Goal: Task Accomplishment & Management: Use online tool/utility

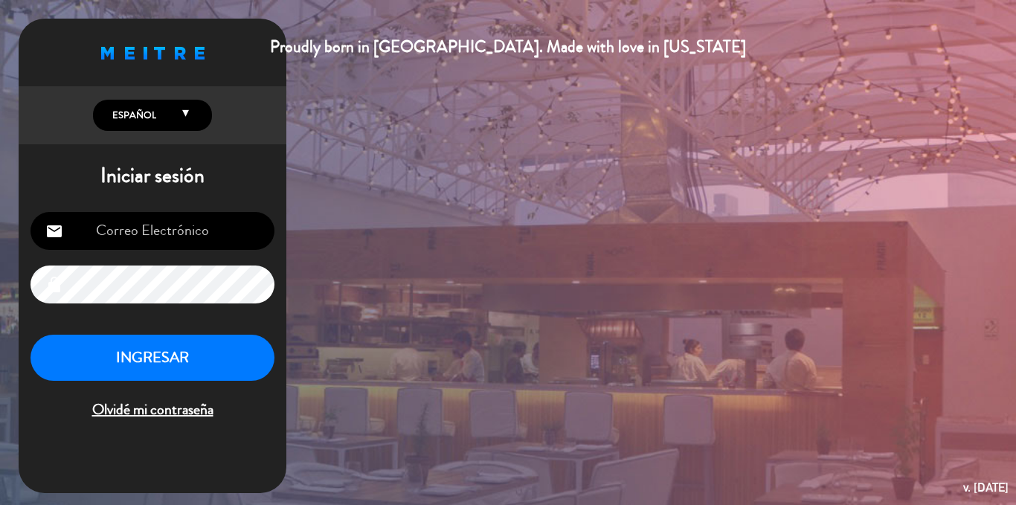
type input "[EMAIL_ADDRESS][DOMAIN_NAME]"
click at [149, 362] on button "INGRESAR" at bounding box center [153, 358] width 244 height 47
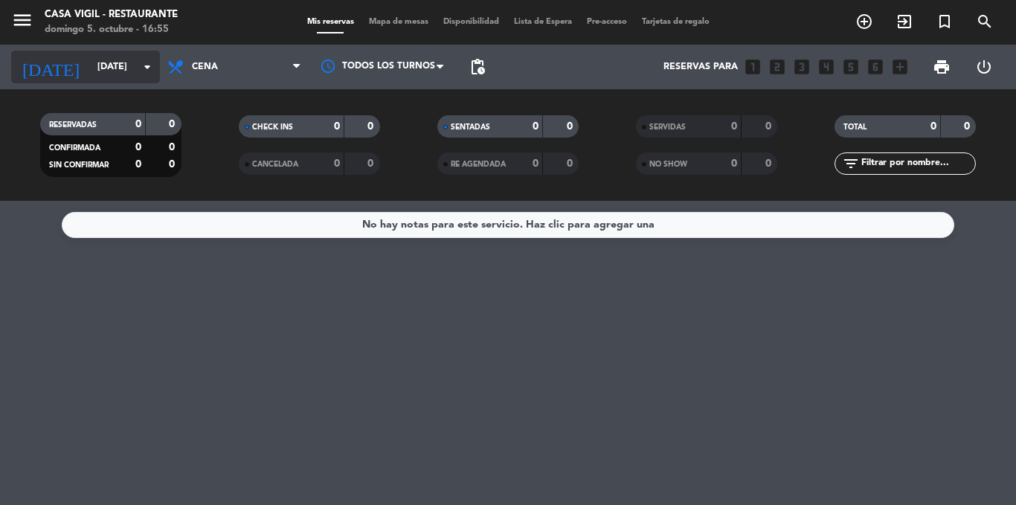
click at [123, 69] on input "[DATE]" at bounding box center [153, 66] width 126 height 25
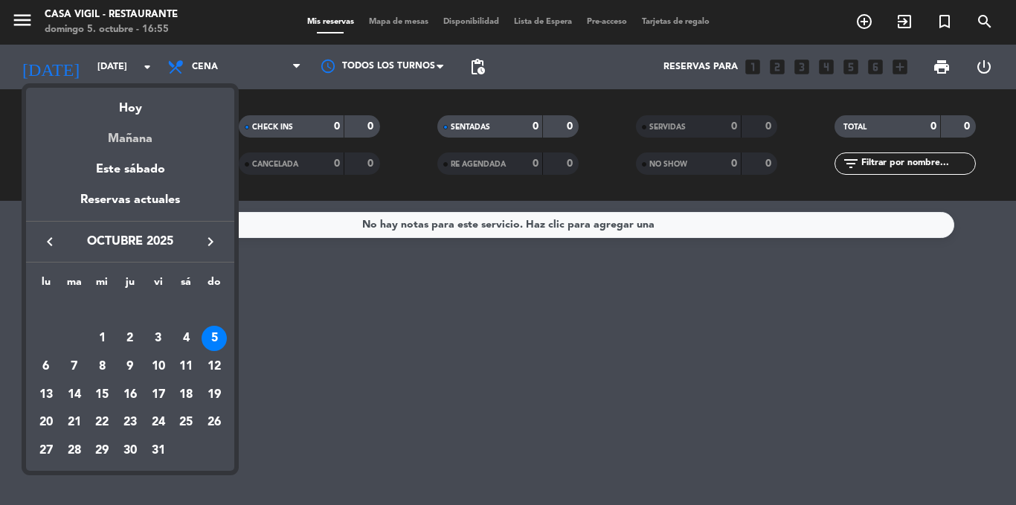
click at [147, 138] on div "Mañana" at bounding box center [130, 133] width 208 height 31
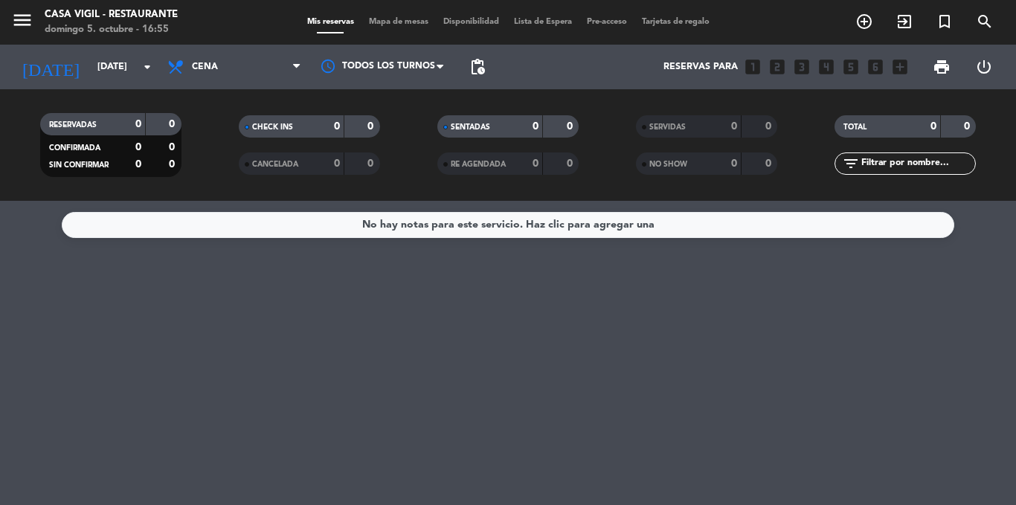
type input "[DATE]"
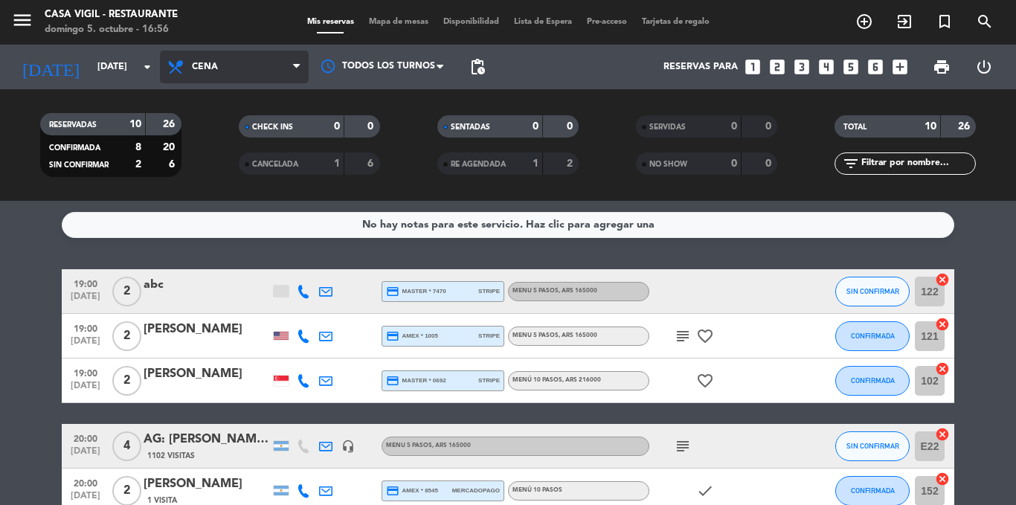
click at [258, 65] on span "Cena" at bounding box center [234, 67] width 149 height 33
click at [257, 136] on div "menu Casa [PERSON_NAME] - Restaurante [DATE] 5. octubre - 16:56 Mis reservas Ma…" at bounding box center [508, 100] width 1016 height 201
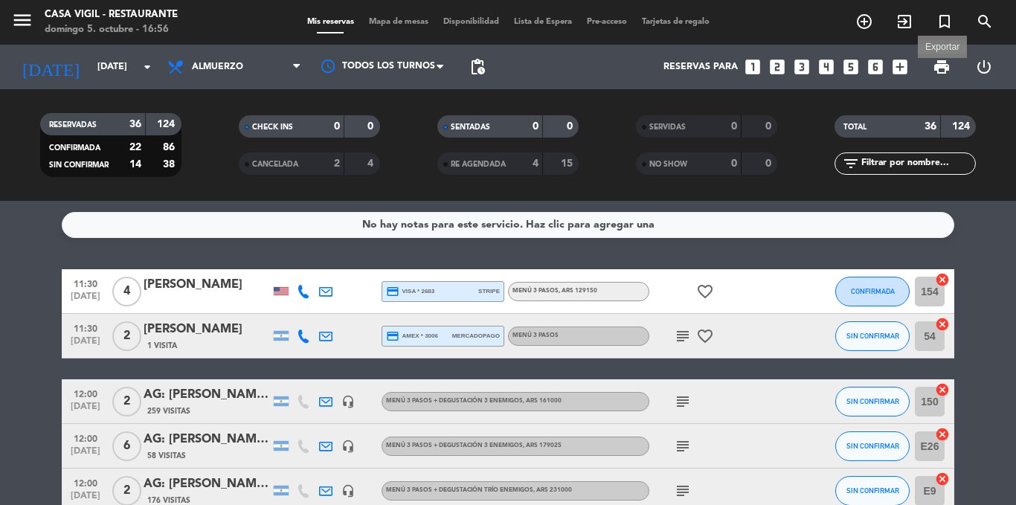
click at [940, 68] on span "print" at bounding box center [942, 67] width 18 height 18
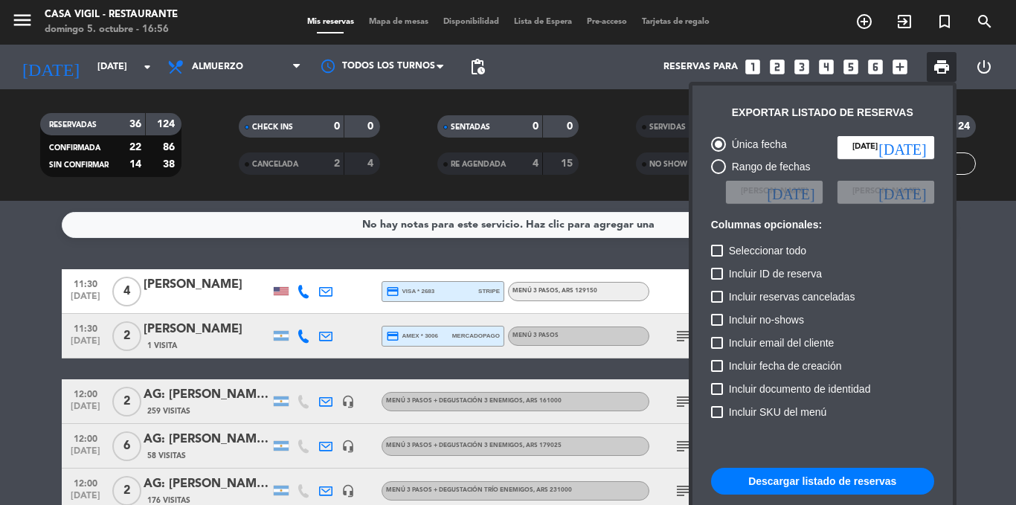
click at [883, 411] on div "Incluir SKU del menú" at bounding box center [822, 414] width 223 height 23
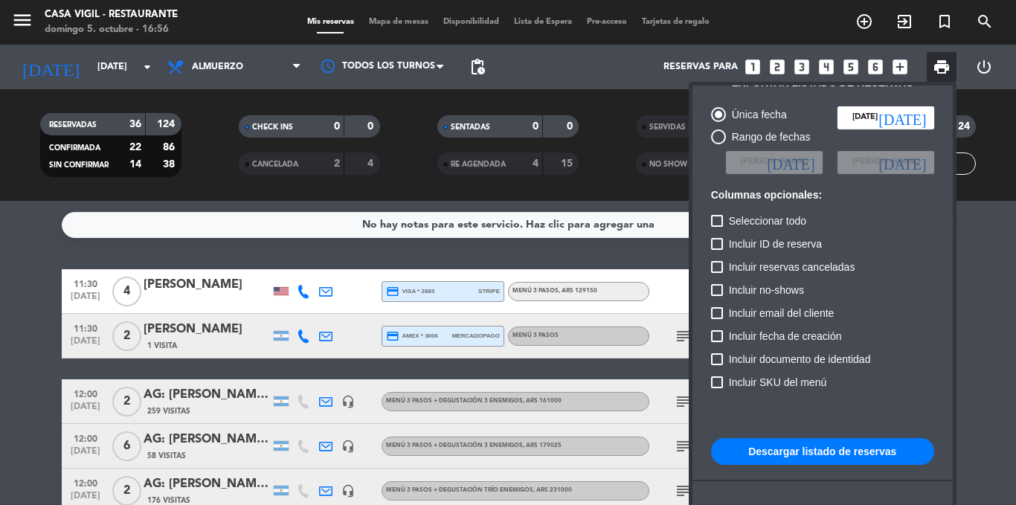
scroll to position [91, 0]
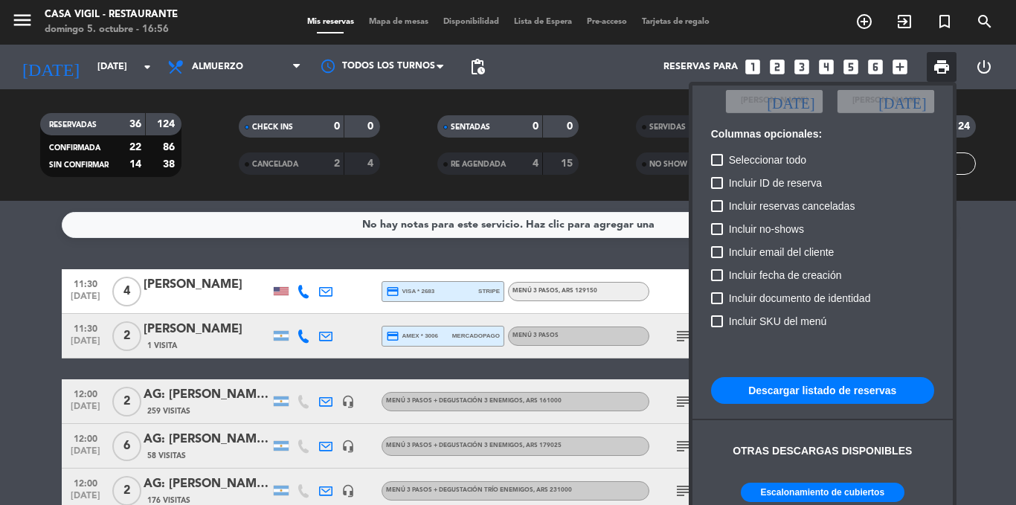
click at [852, 494] on button "Escalonamiento de cubiertos" at bounding box center [823, 492] width 164 height 19
click at [772, 486] on button "Escalonamiento de cubiertos" at bounding box center [823, 492] width 164 height 19
click at [199, 181] on div at bounding box center [508, 252] width 1016 height 505
